Goal: Communication & Community: Participate in discussion

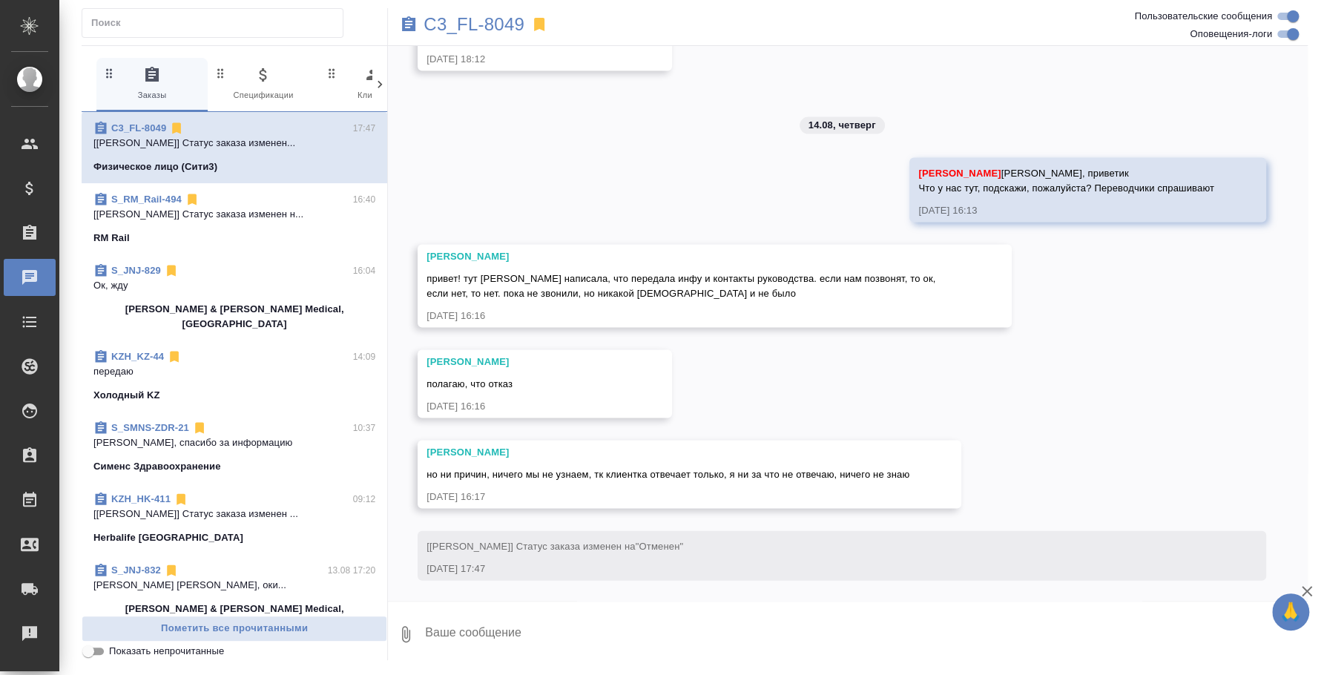
click at [149, 227] on span "S_RM_Rail-494 16:40 [[PERSON_NAME]] Статус заказа изменен н... RM Rail" at bounding box center [234, 218] width 282 height 53
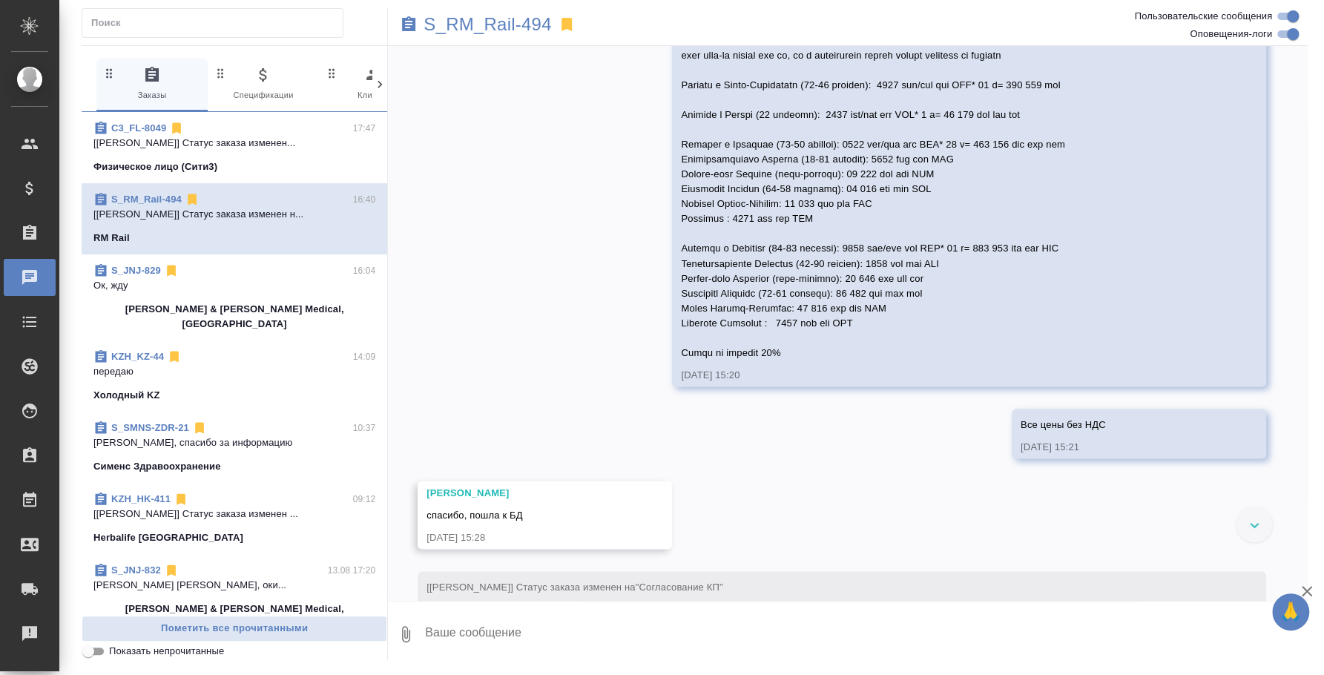
scroll to position [1676, 0]
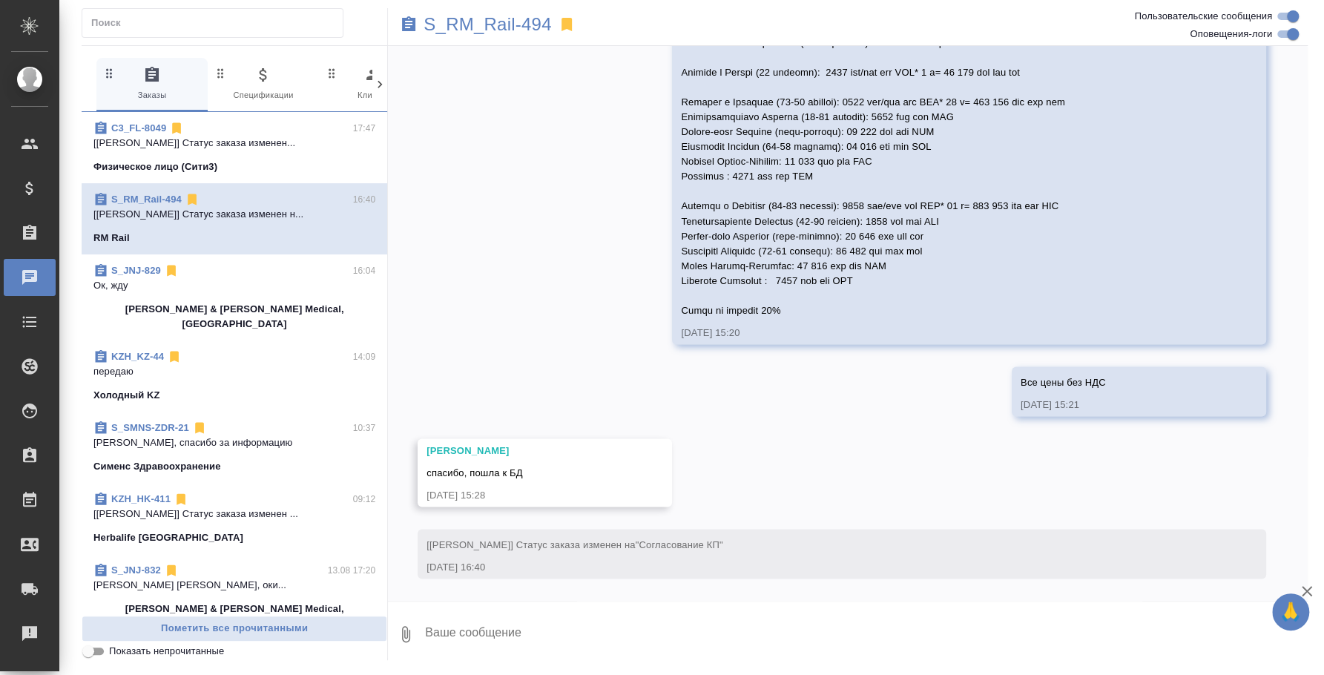
click at [755, 636] on textarea at bounding box center [866, 634] width 884 height 50
type textarea """
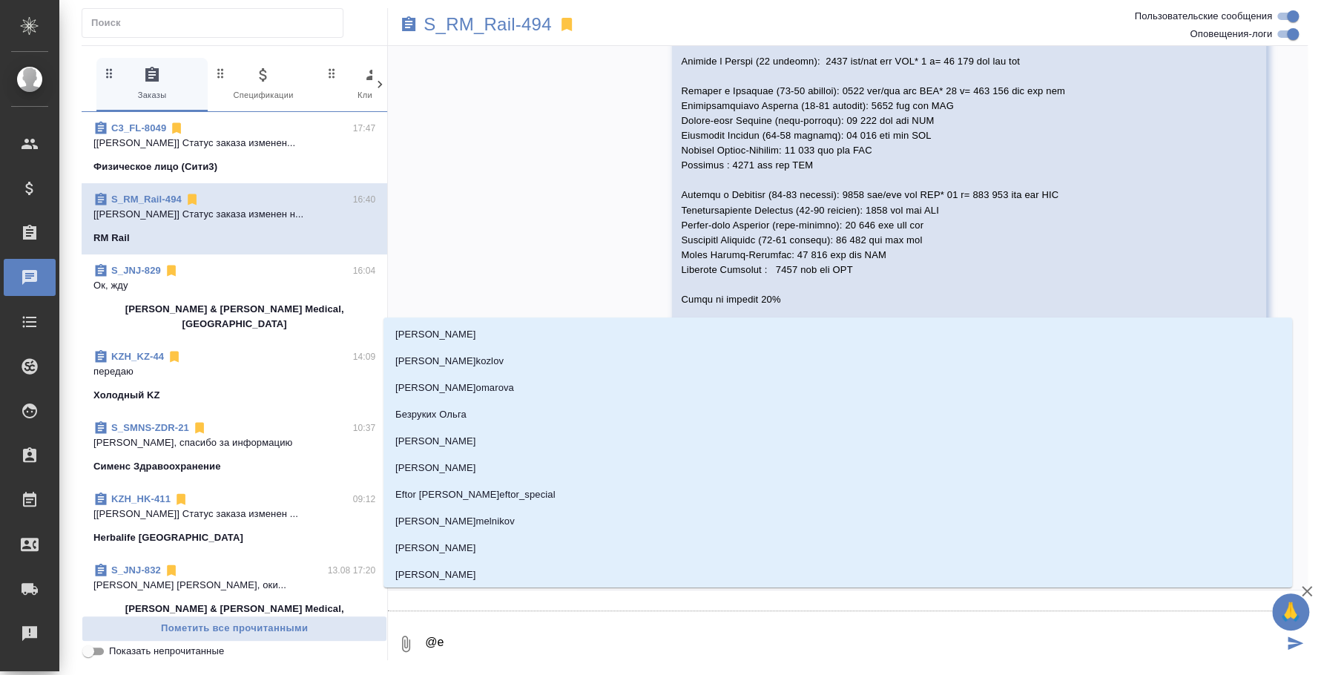
type textarea "@e'c"
type input "e'c"
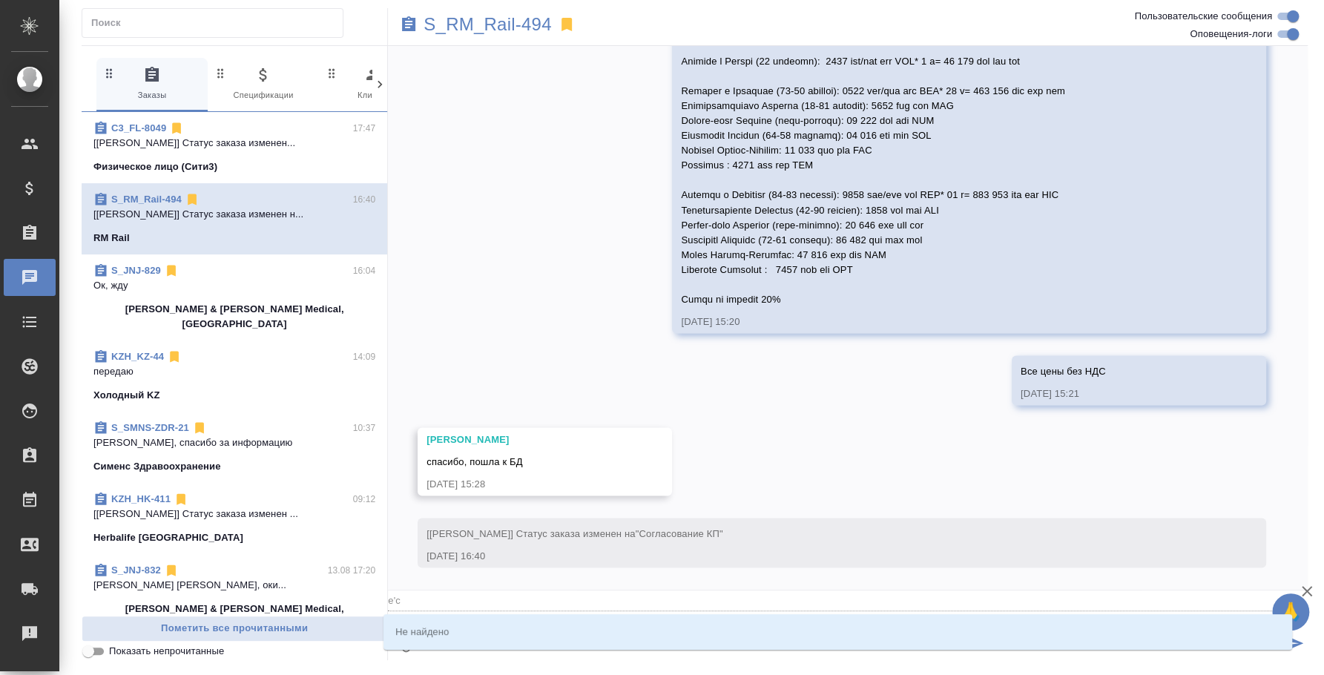
type textarea "@e"
type input "e"
type textarea "@"
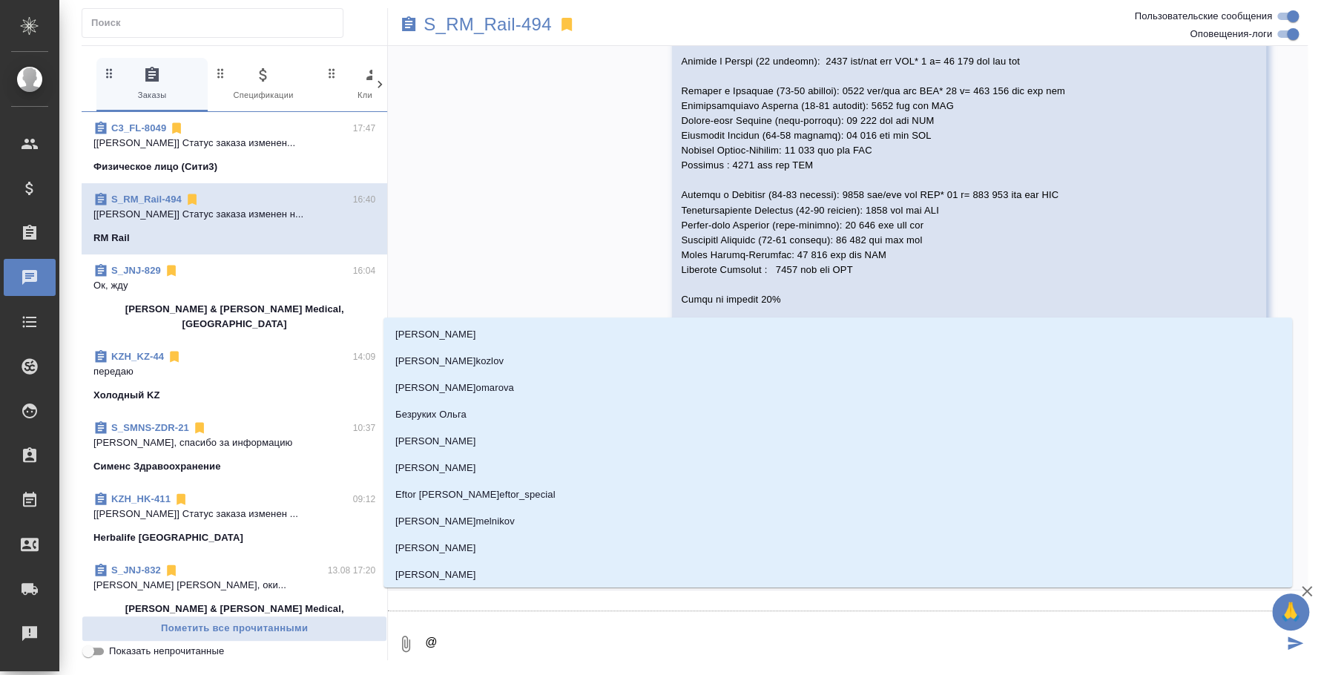
type textarea "@у"
type input "у"
type textarea "@ус"
type input "ус"
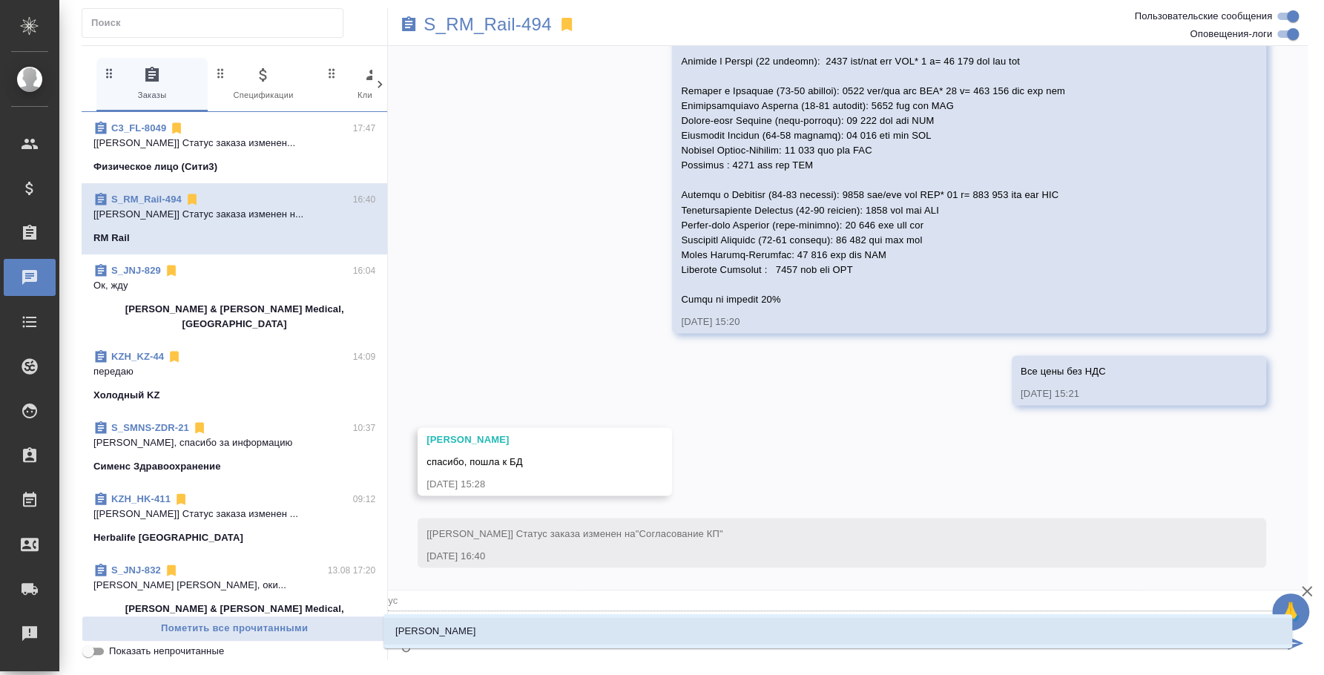
type textarea "@усма"
type input "усма"
click at [755, 636] on li "[PERSON_NAME]" at bounding box center [838, 631] width 909 height 27
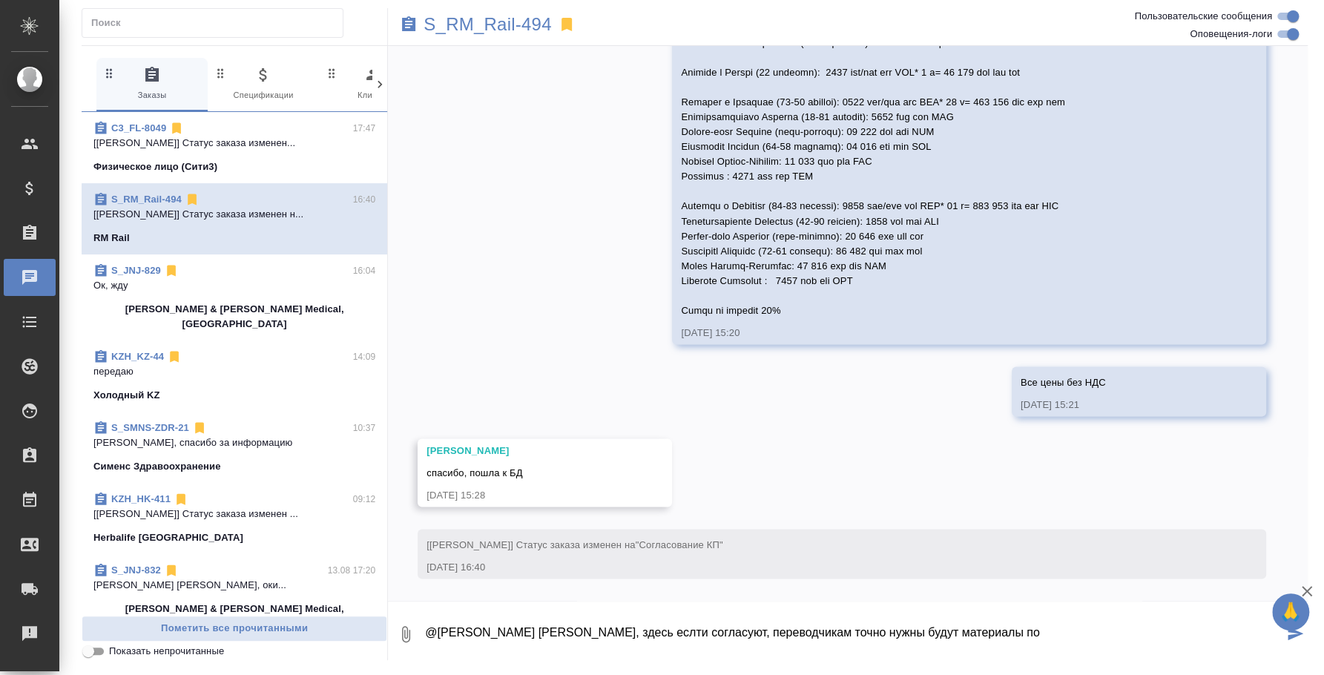
click at [617, 630] on textarea "@[PERSON_NAME] [PERSON_NAME], здесь еслти согласуют, переводчикам точно нужны б…" at bounding box center [854, 634] width 860 height 50
click at [1028, 628] on textarea "@[PERSON_NAME] [PERSON_NAME], здесь если согласуют, переводчикам точно нужны бу…" at bounding box center [854, 634] width 860 height 50
type textarea "@[PERSON_NAME] [PERSON_NAME], здесь если согласуют, переводчикам точно нужны бу…"
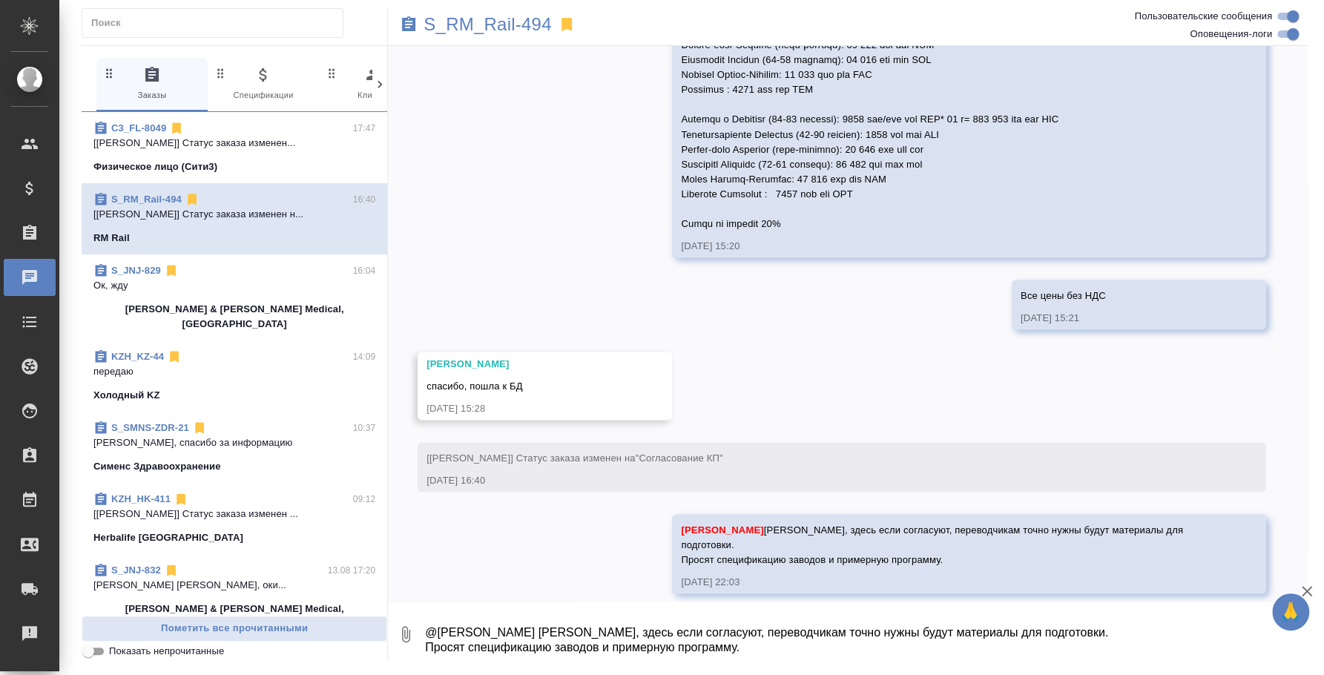
scroll to position [1763, 0]
